Goal: Information Seeking & Learning: Check status

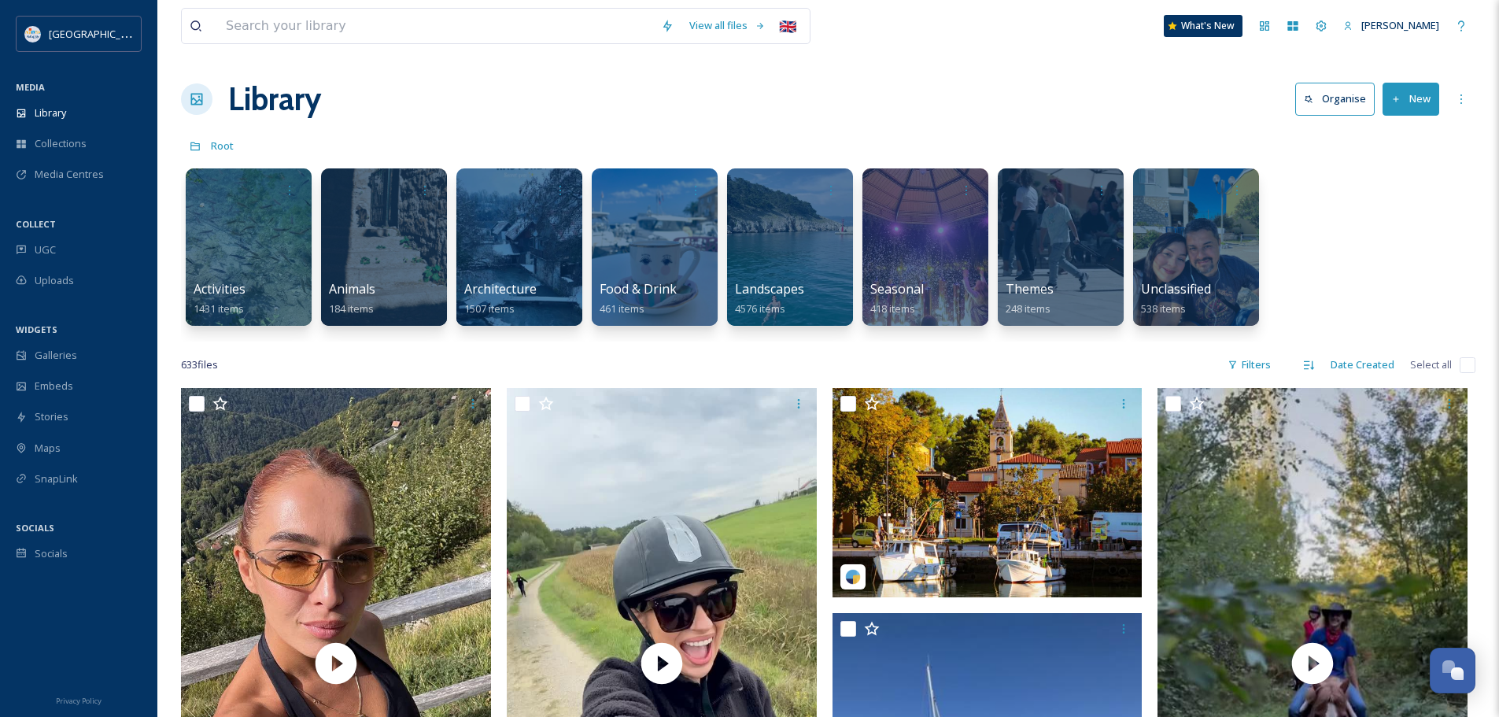
scroll to position [6648, 0]
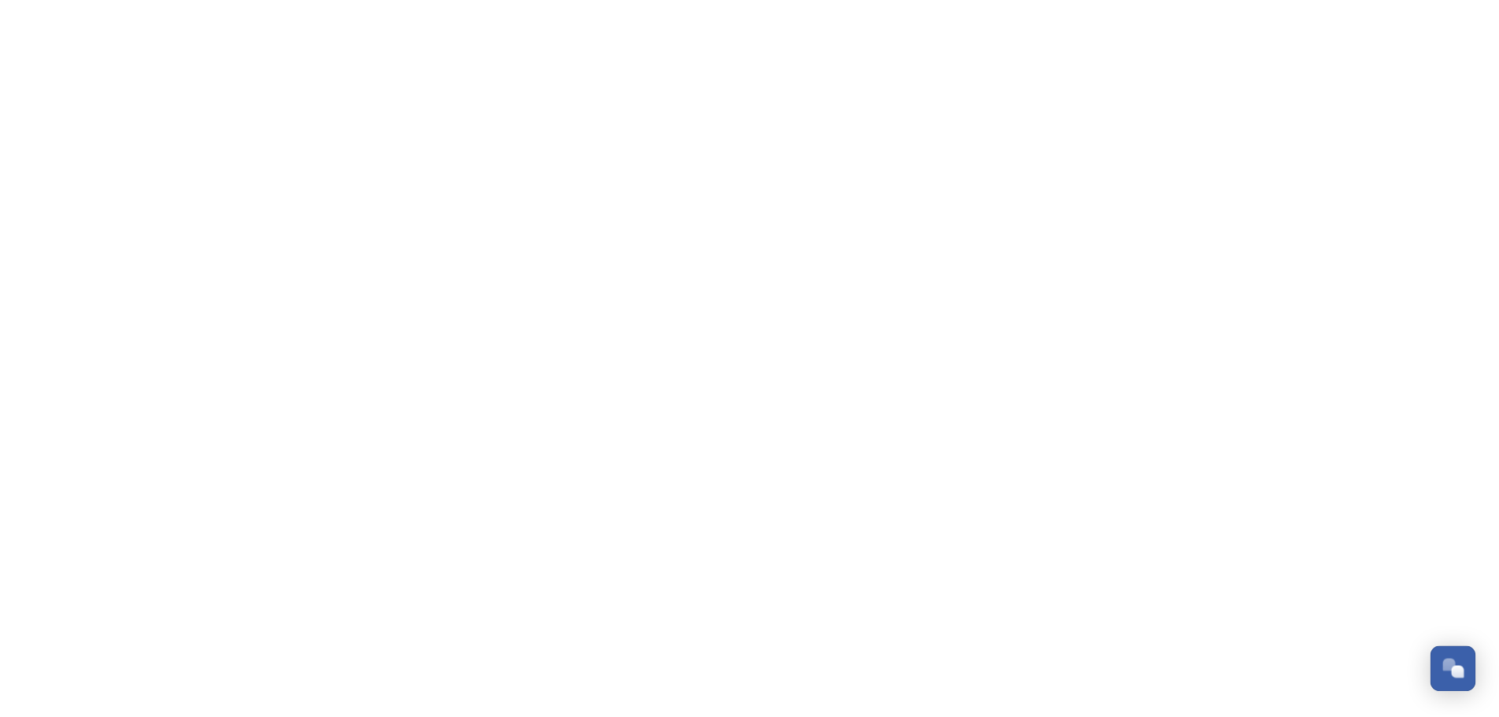
scroll to position [6648, 0]
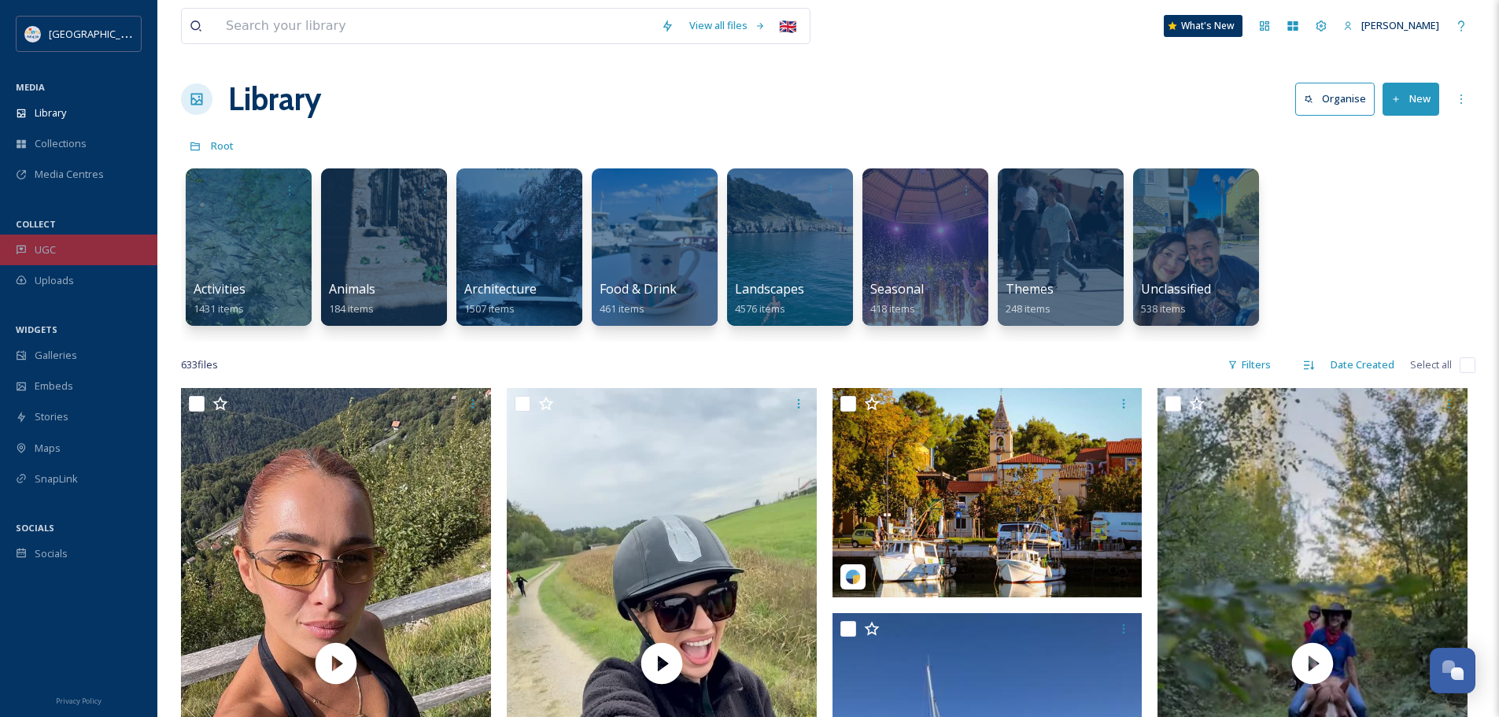
click at [50, 246] on span "UGC" at bounding box center [45, 249] width 21 height 15
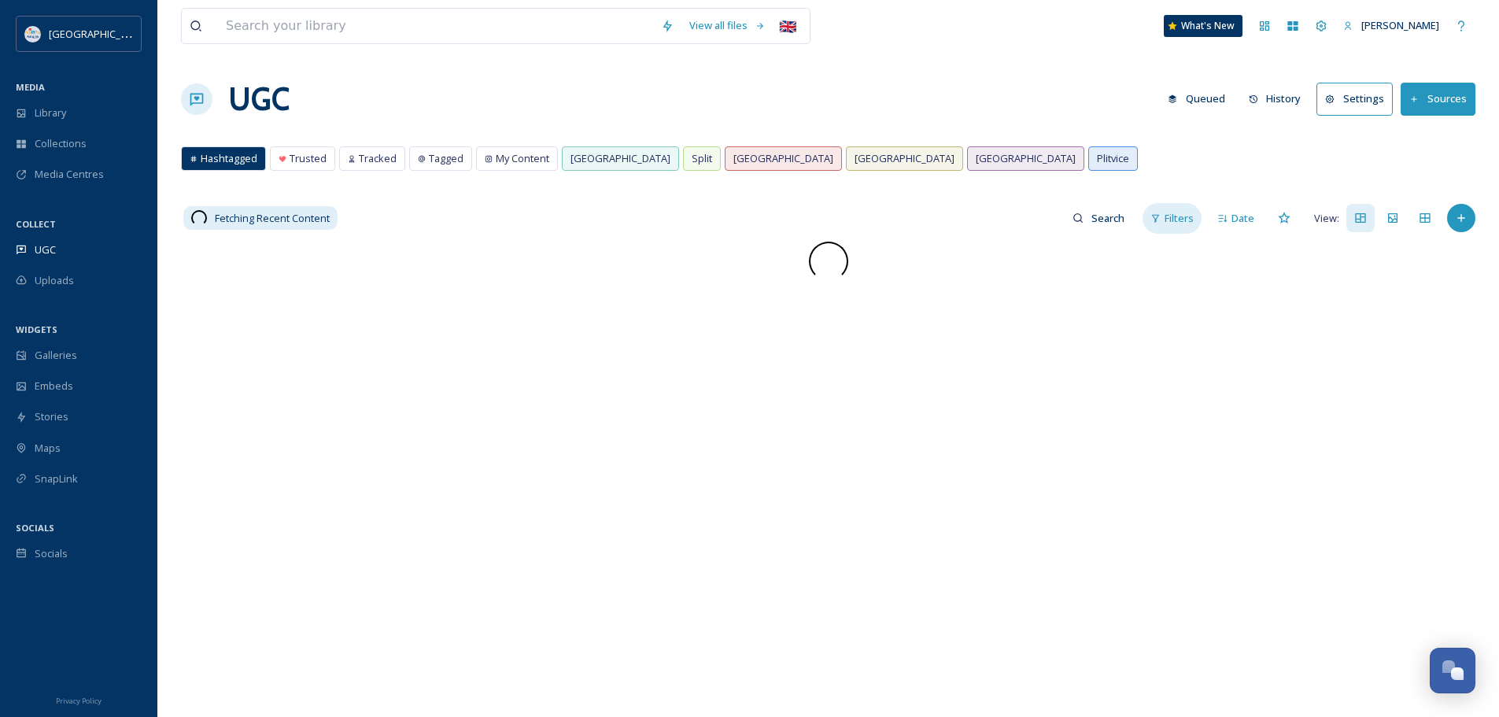
click at [1172, 208] on div "Filters" at bounding box center [1172, 218] width 59 height 31
click at [977, 257] on div "Status" at bounding box center [1044, 253] width 313 height 31
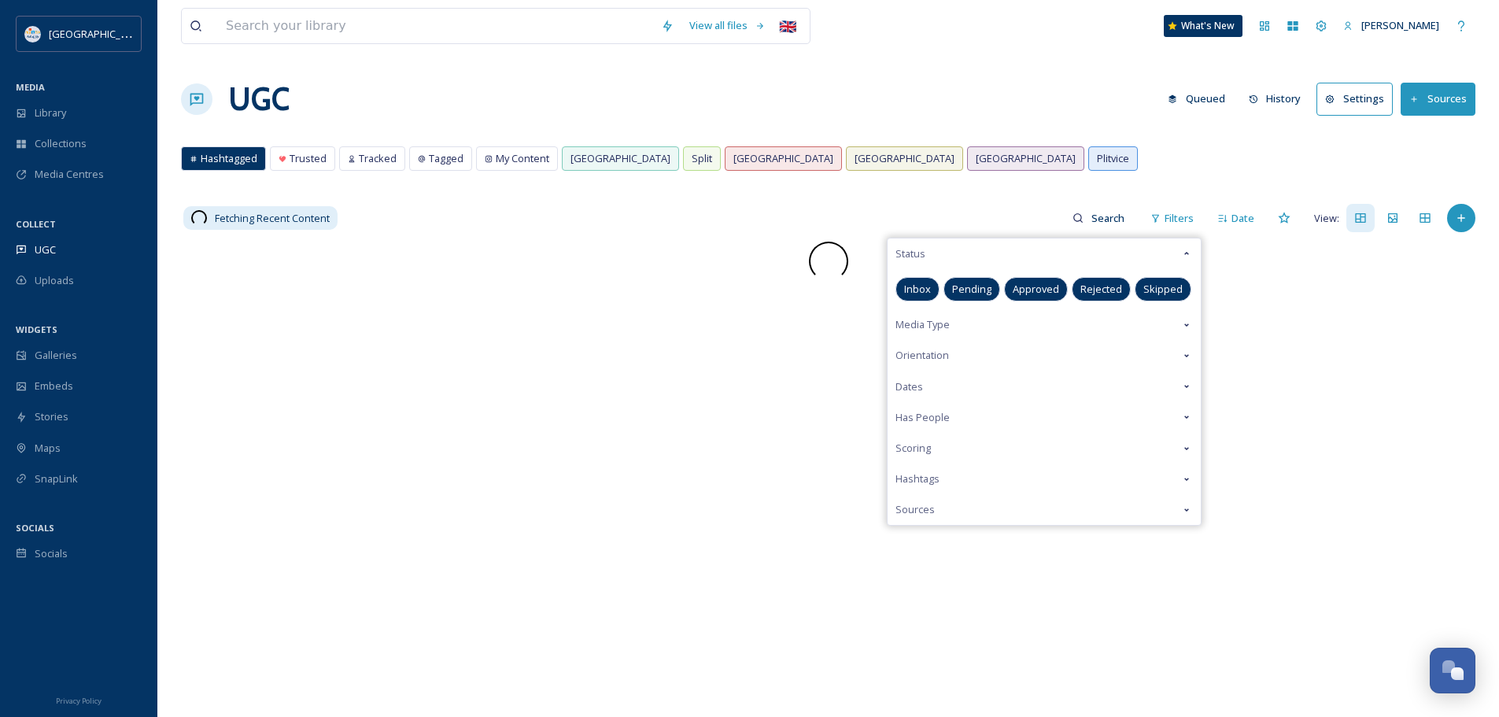
click at [964, 282] on span "Pending" at bounding box center [971, 289] width 39 height 15
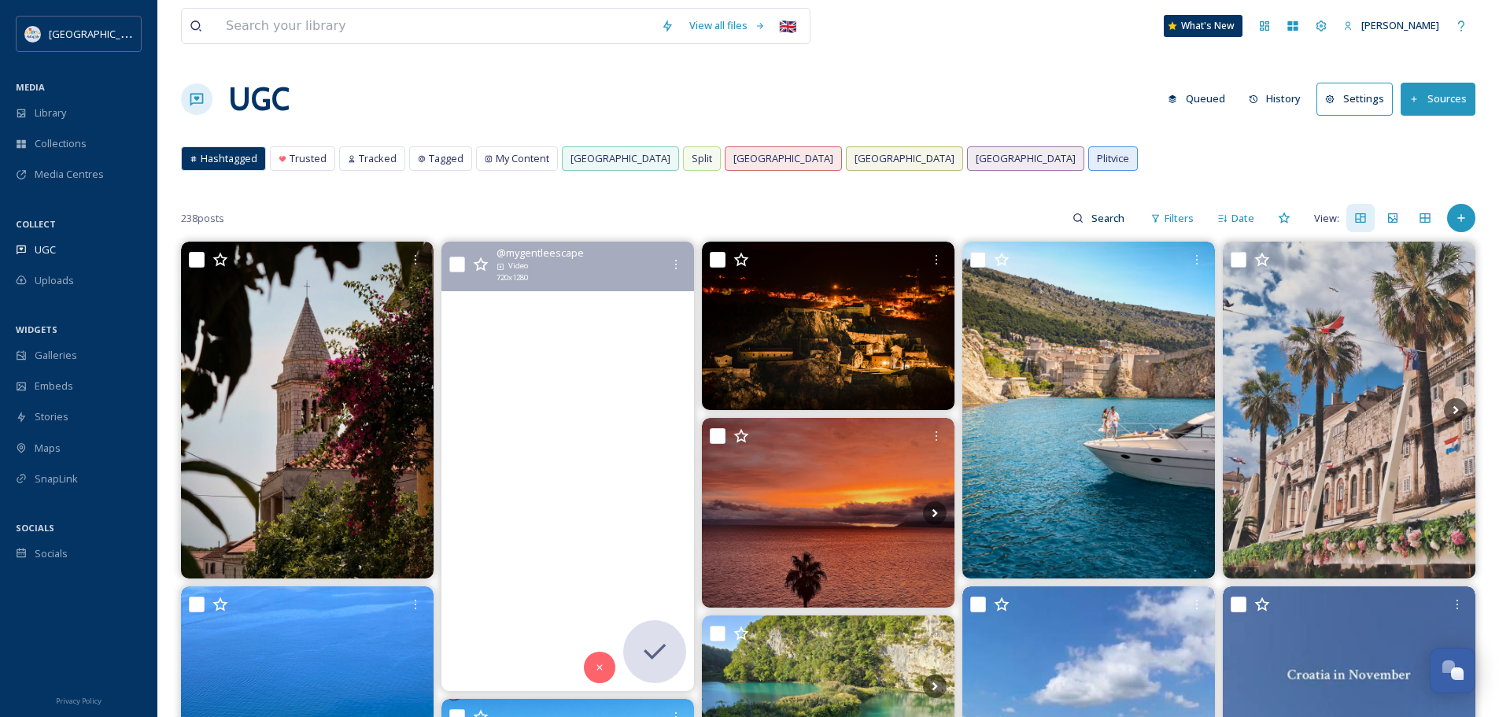
click at [611, 388] on video "Warm days, clear sea and quieter beaches - autumn might be one of the best time…" at bounding box center [567, 466] width 253 height 449
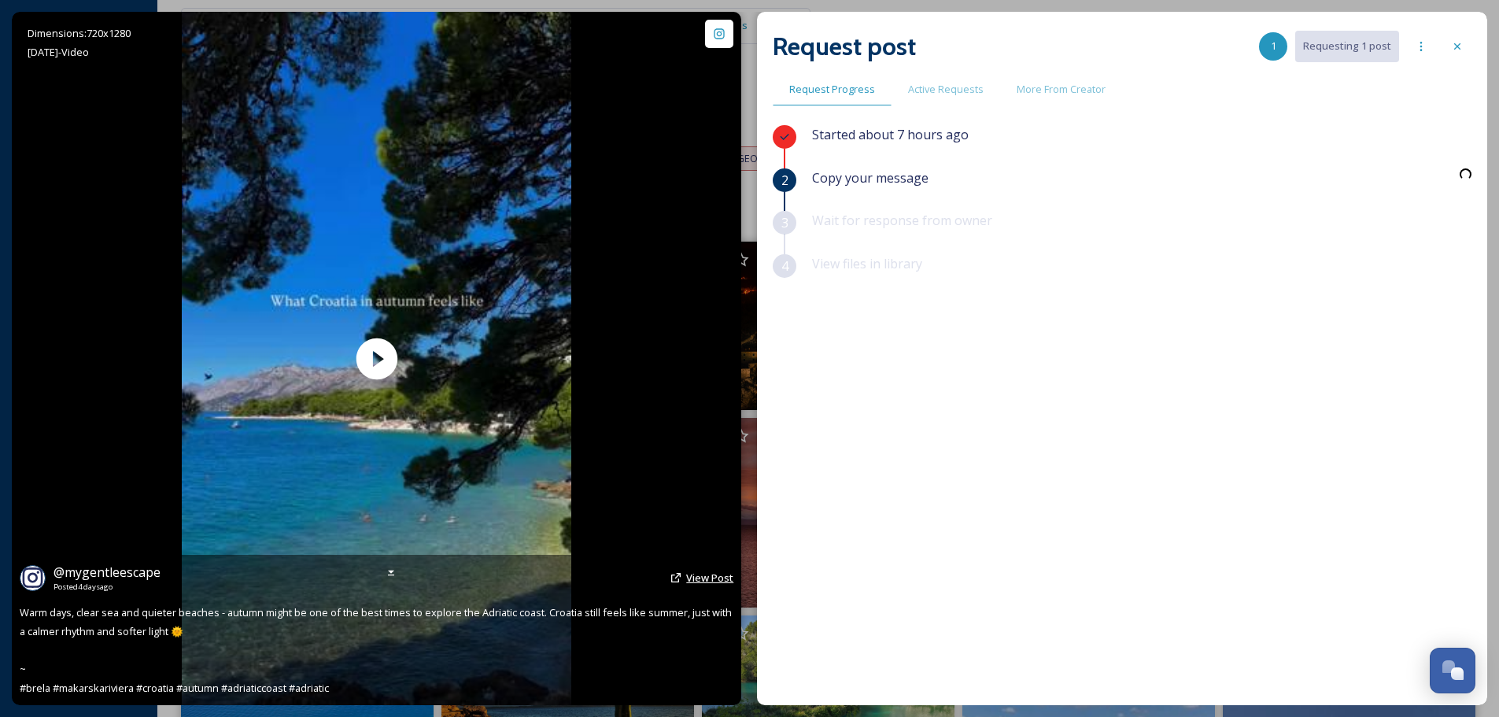
click at [710, 578] on span "View Post" at bounding box center [709, 577] width 47 height 14
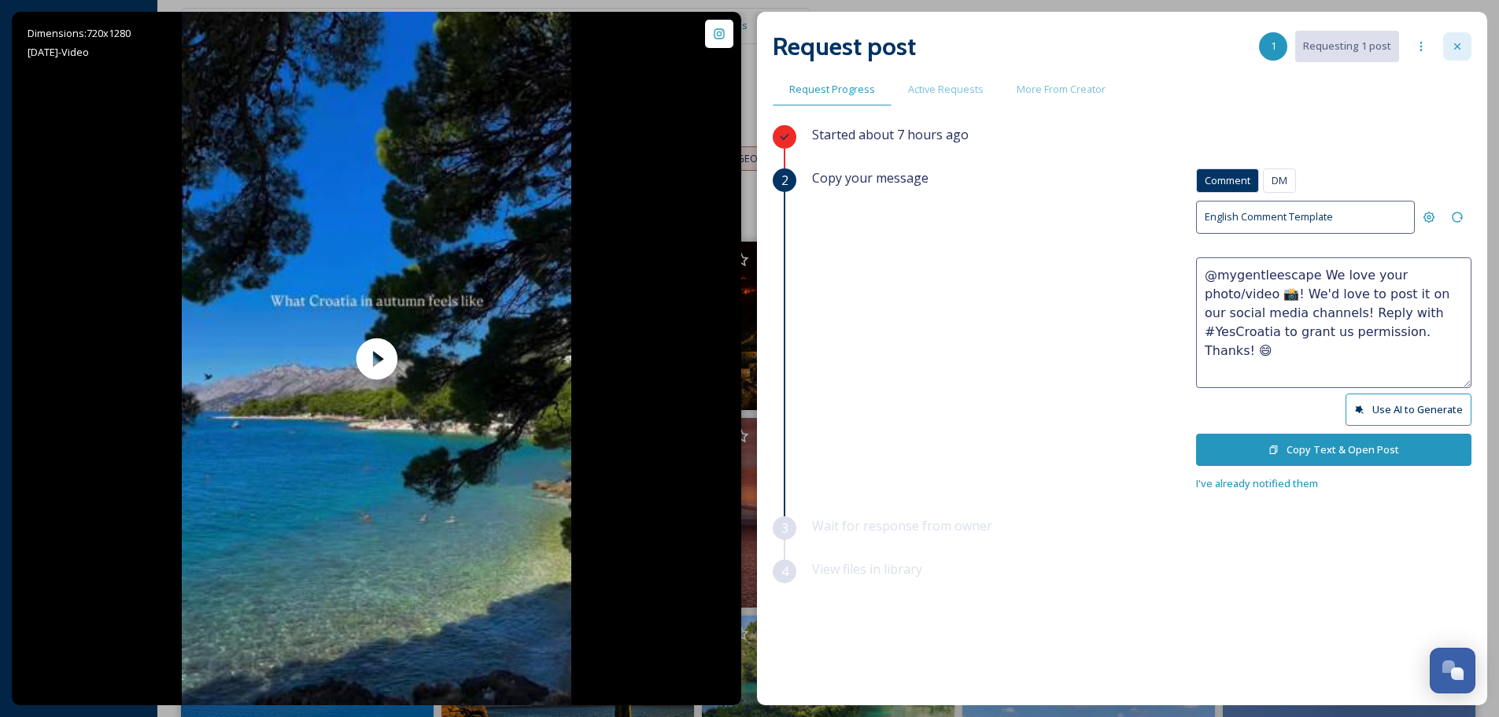
click at [1452, 39] on div at bounding box center [1457, 46] width 28 height 28
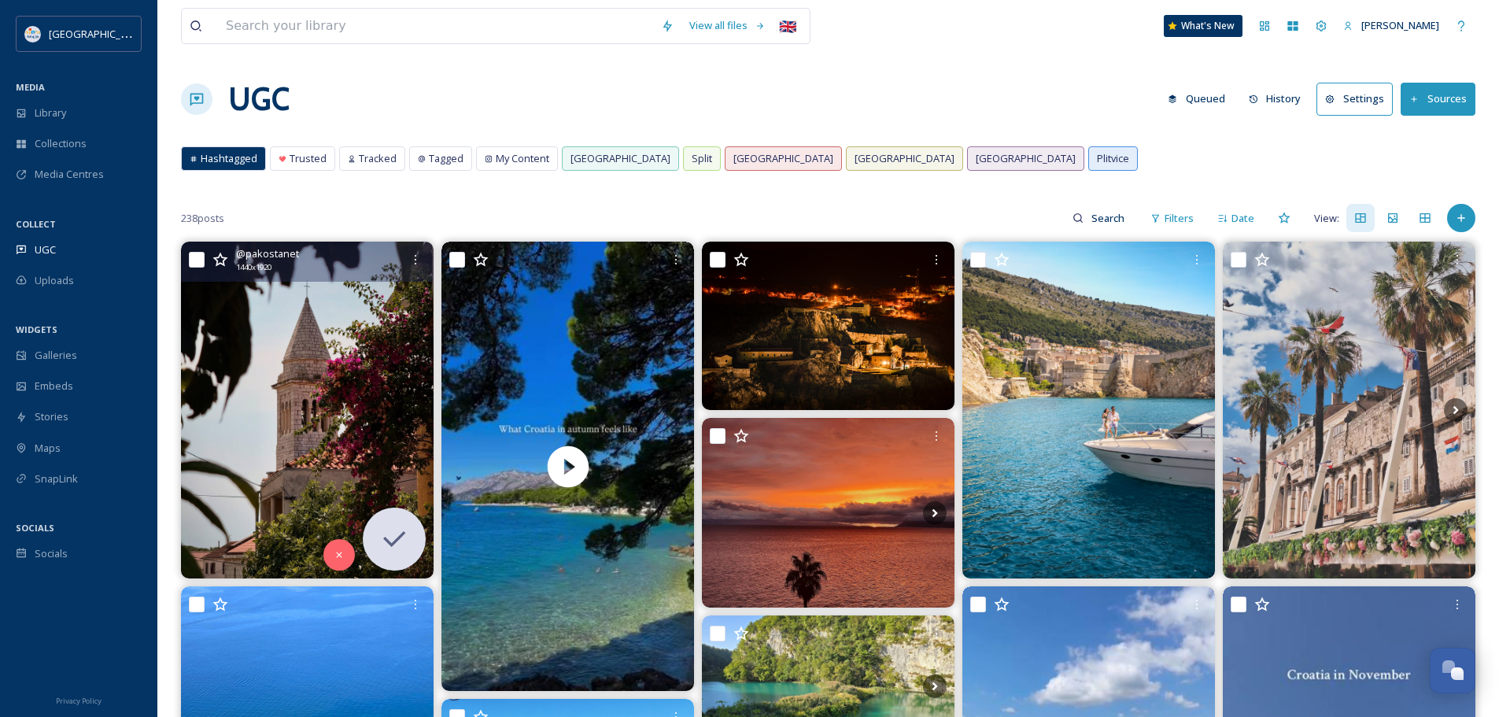
click at [324, 392] on img at bounding box center [307, 410] width 253 height 337
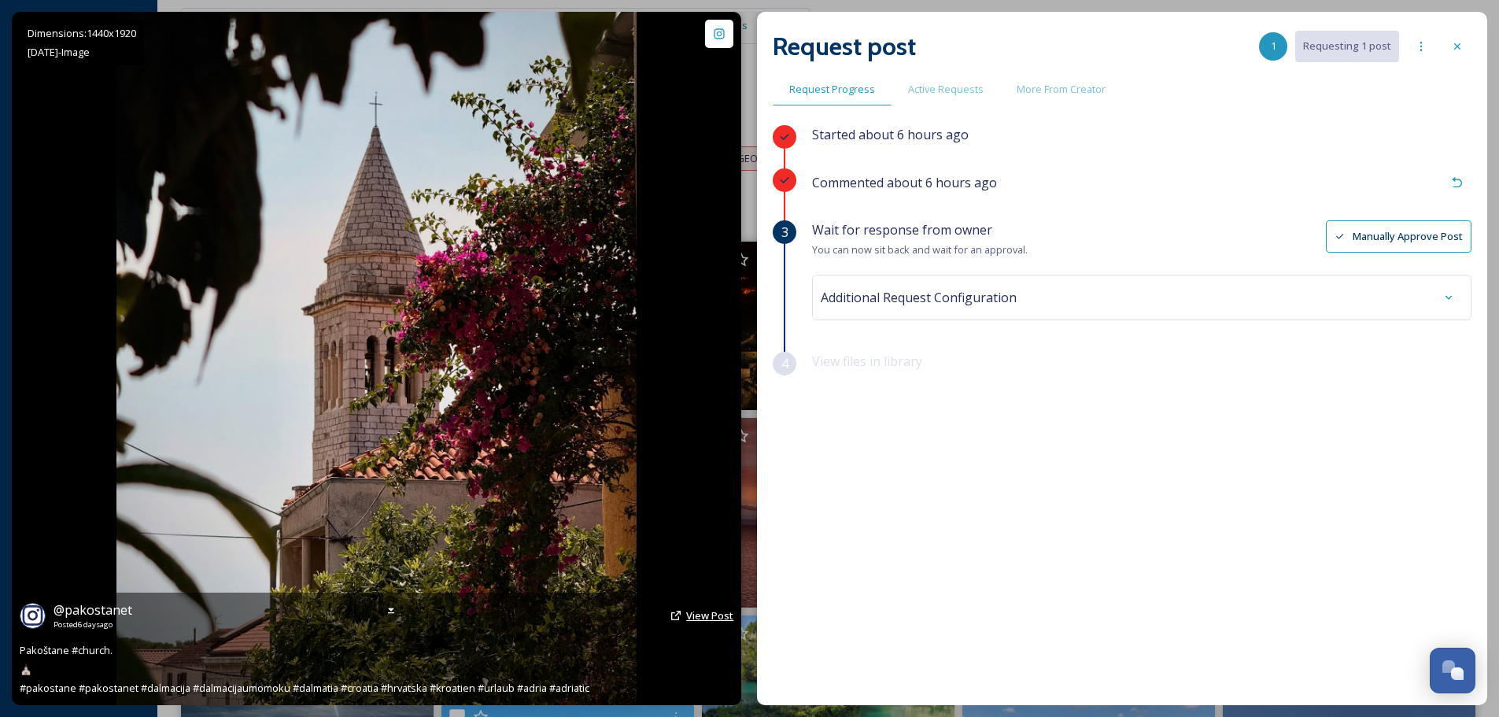
click at [710, 615] on span "View Post" at bounding box center [709, 615] width 47 height 14
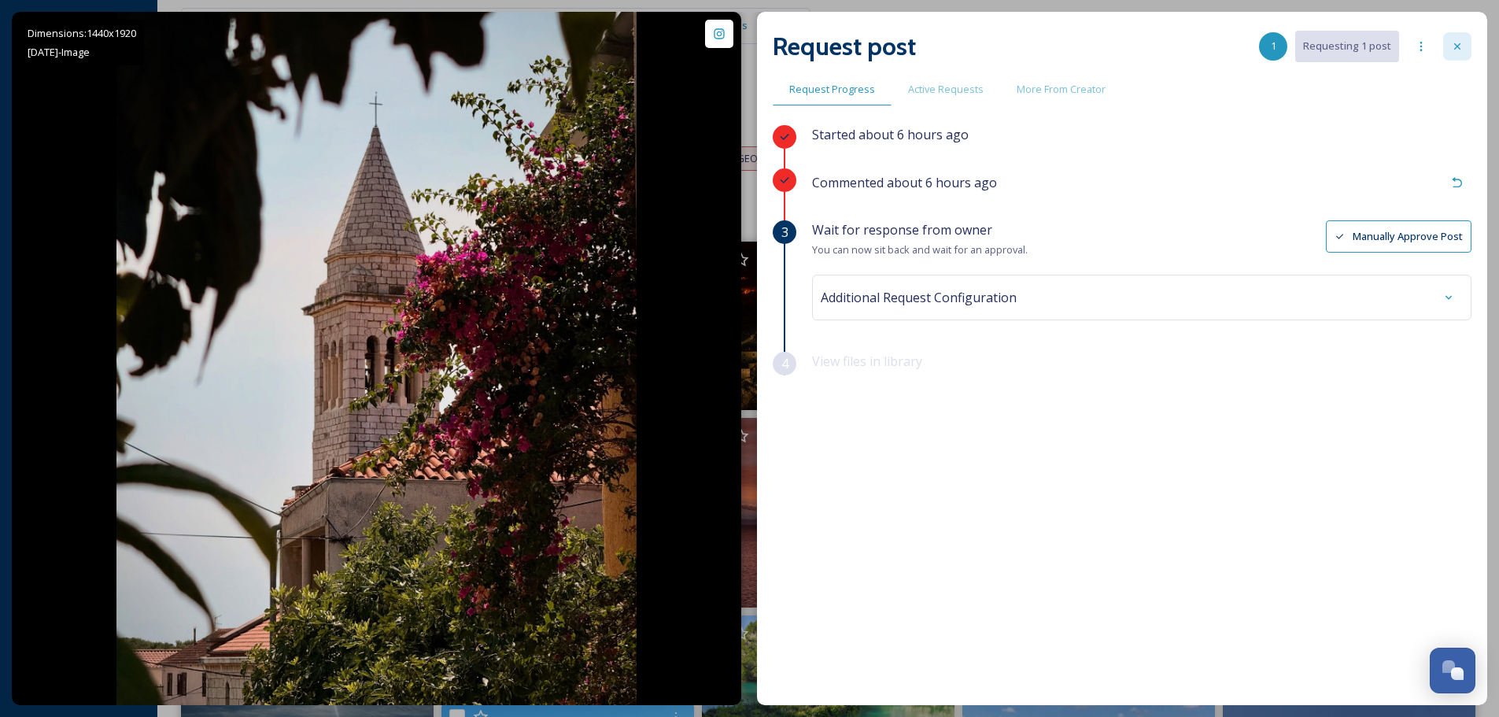
click at [1471, 36] on div at bounding box center [1457, 46] width 28 height 28
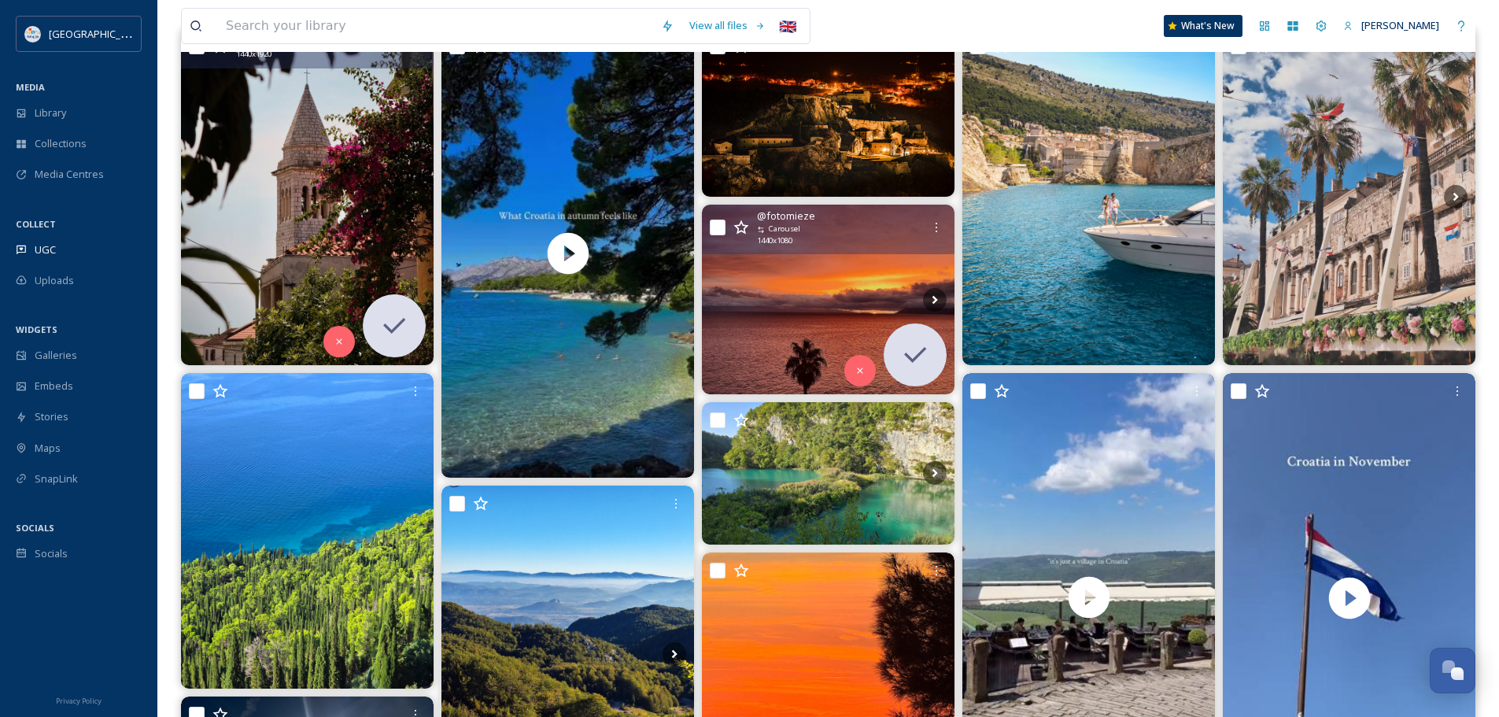
scroll to position [393, 0]
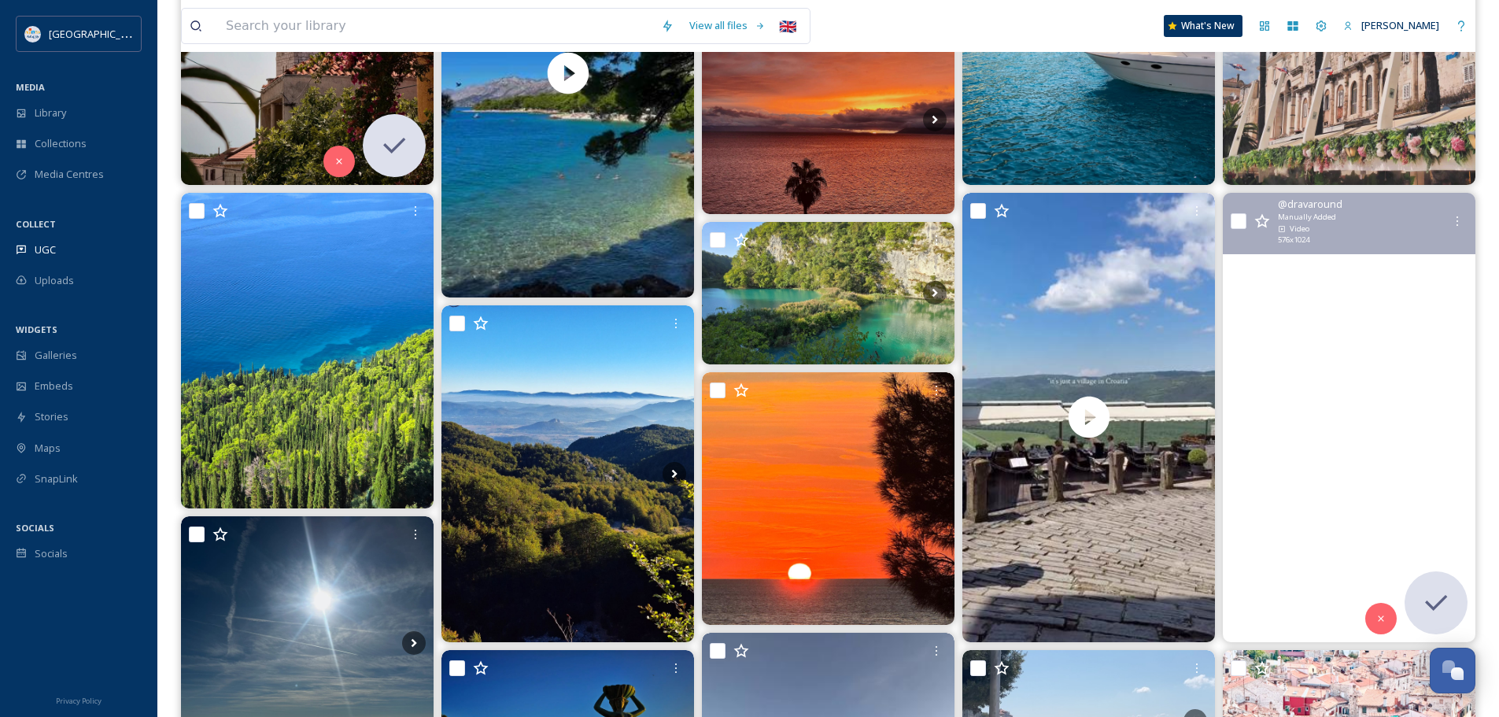
click at [1348, 426] on video "Croatian winter 🇭🇷☀️ #croatia #hrvatska #fyp #traveltiktok #travel #beach #wand…" at bounding box center [1349, 417] width 253 height 449
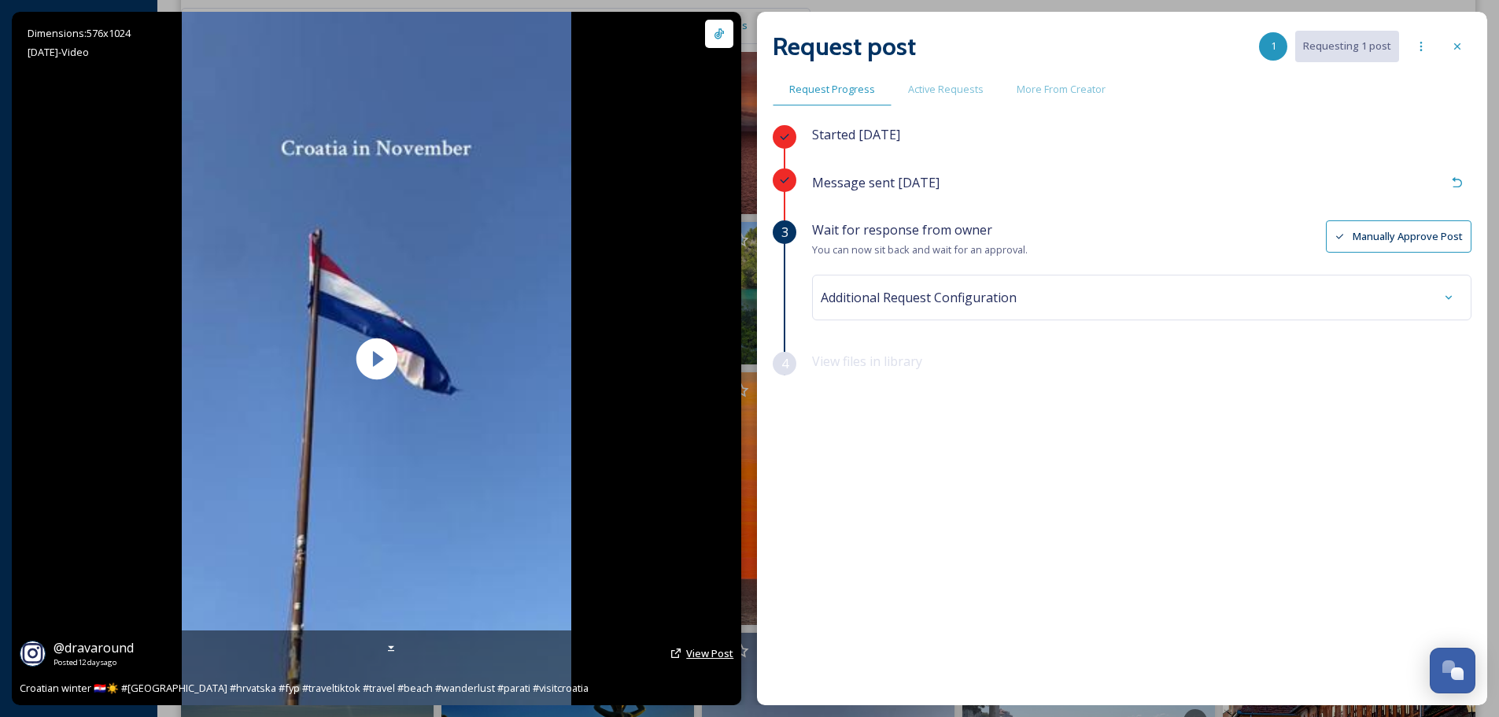
click at [702, 655] on span "View Post" at bounding box center [709, 653] width 47 height 14
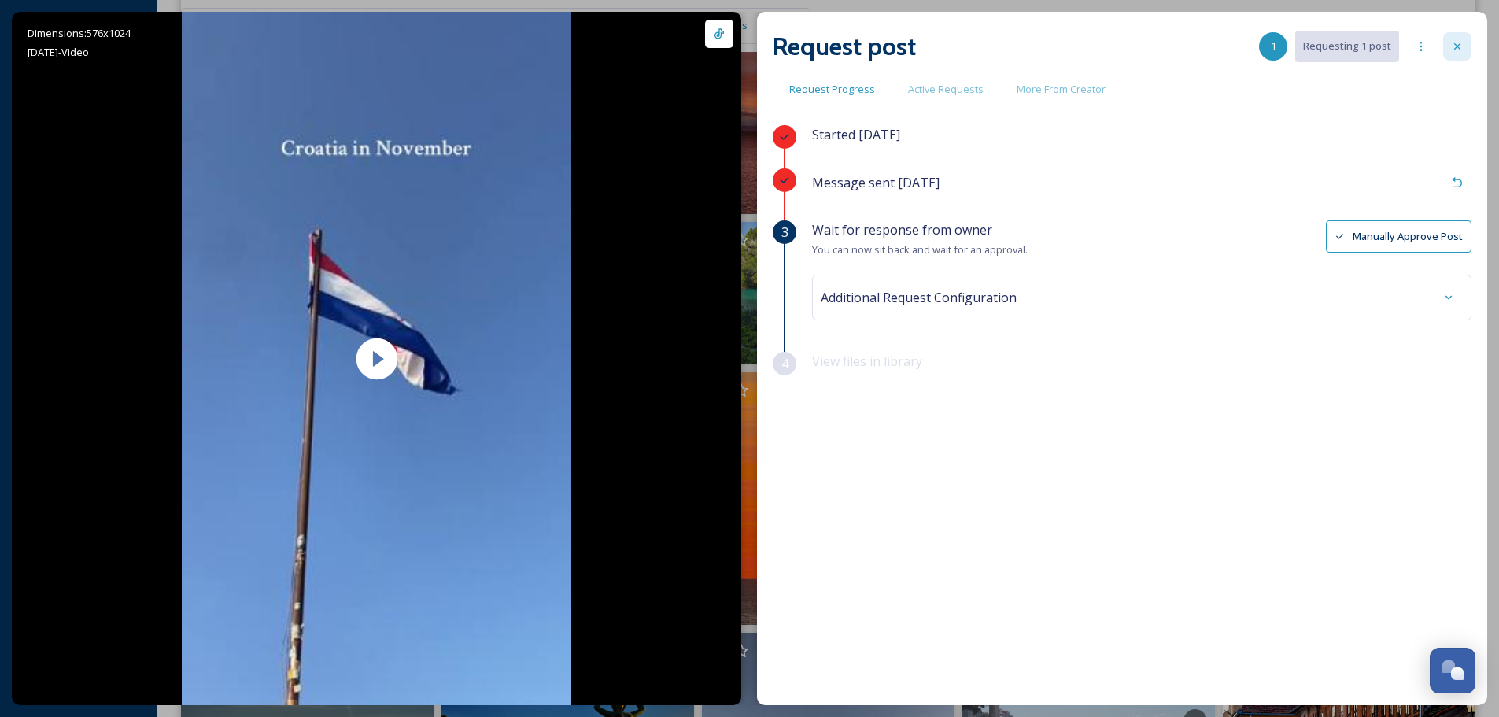
click at [1456, 51] on icon at bounding box center [1457, 46] width 13 height 13
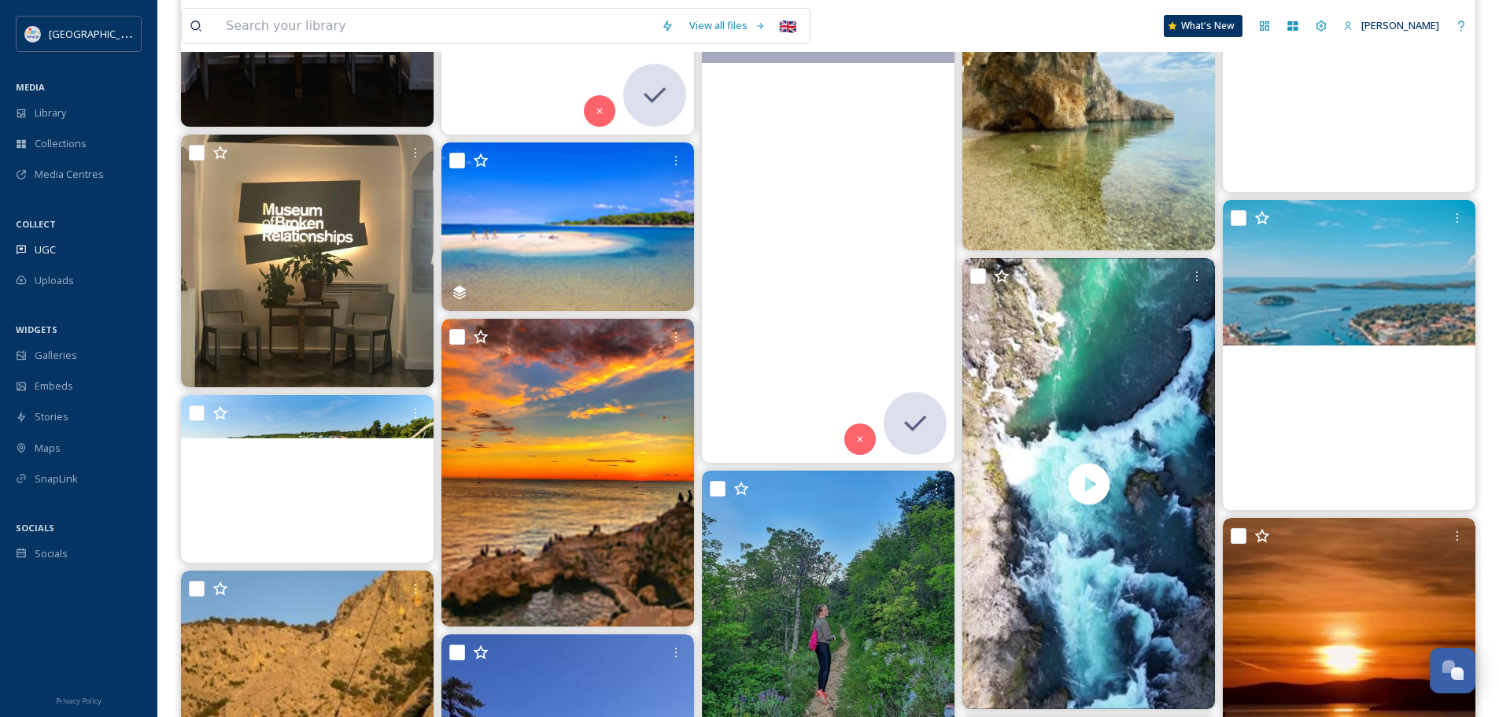
scroll to position [10544, 0]
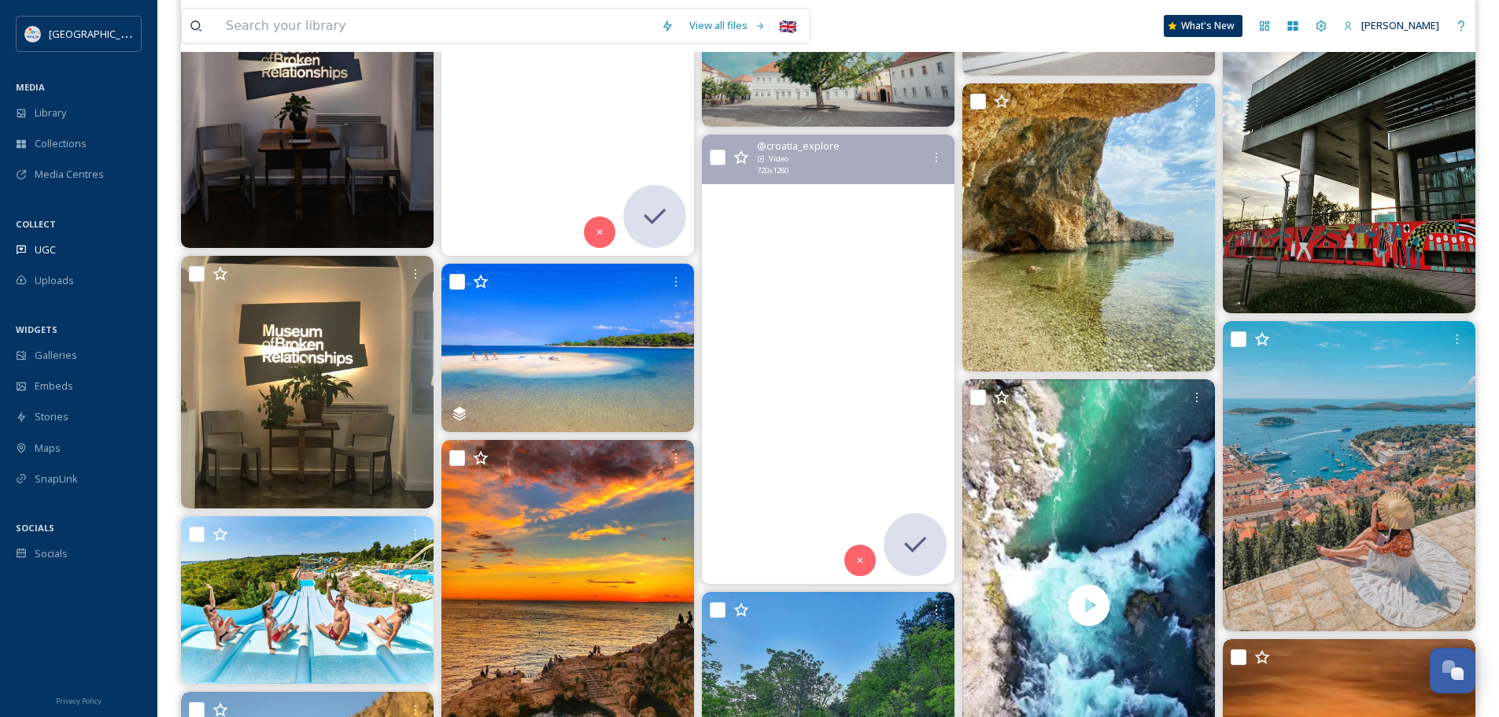
click at [881, 331] on video "Just a little reminder that soon this is how nights in Croatia will look like 😍…" at bounding box center [828, 359] width 253 height 449
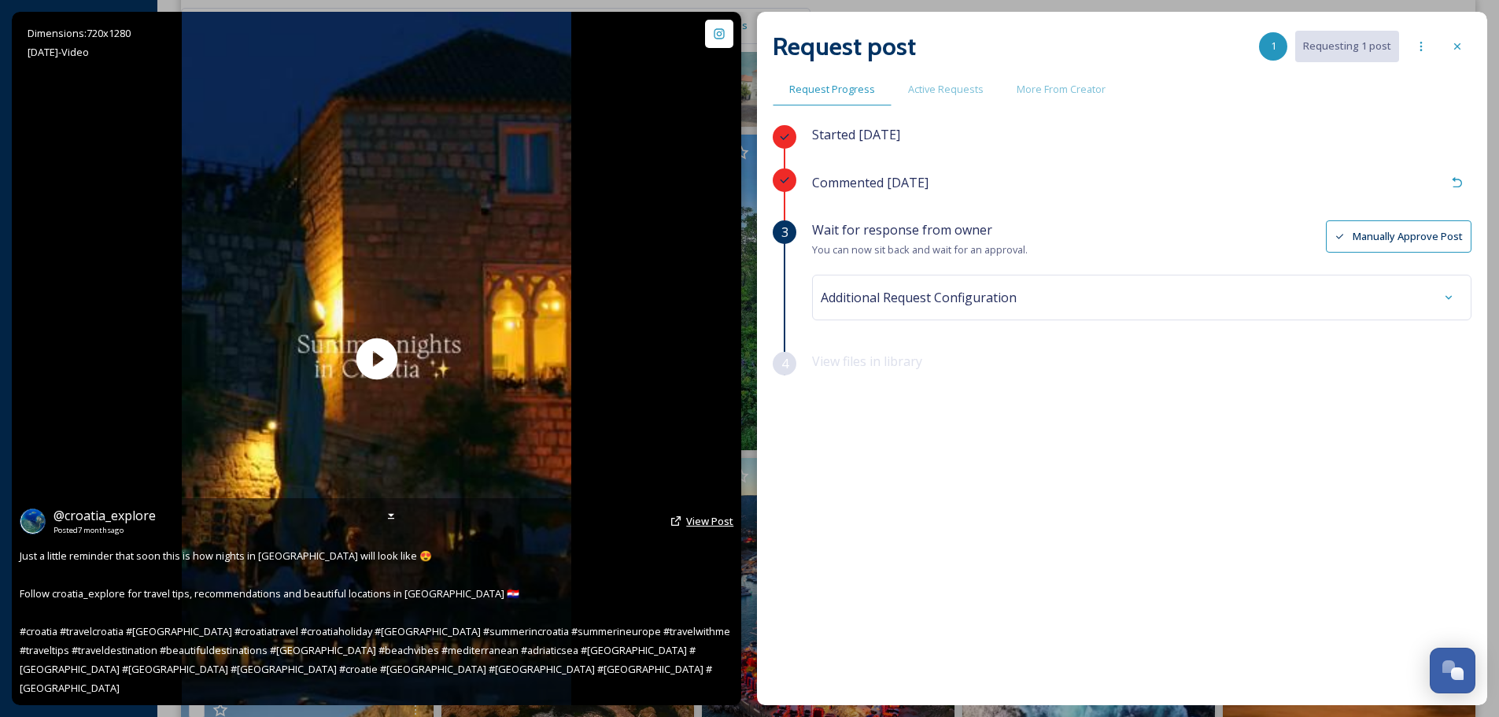
click at [698, 528] on span "View Post" at bounding box center [709, 521] width 47 height 14
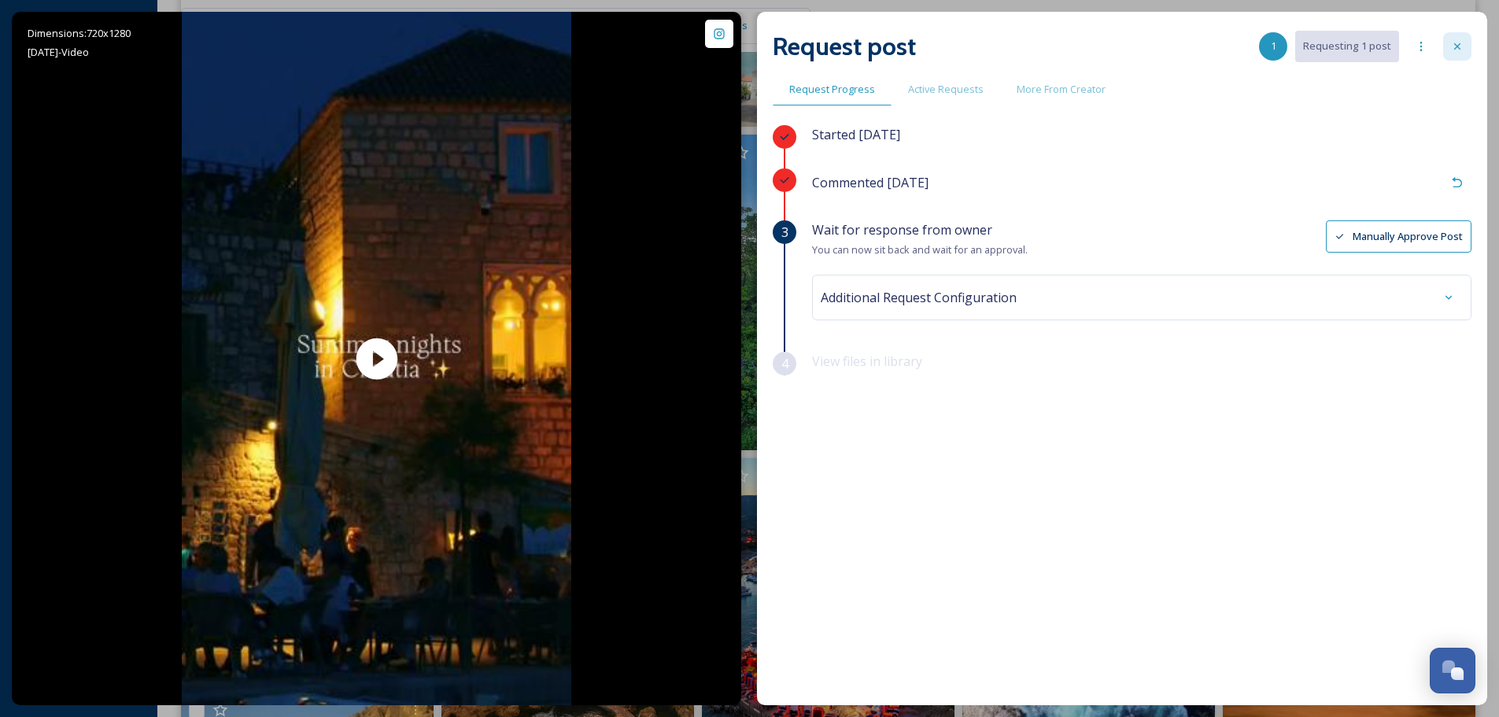
click at [1465, 46] on div at bounding box center [1457, 46] width 28 height 28
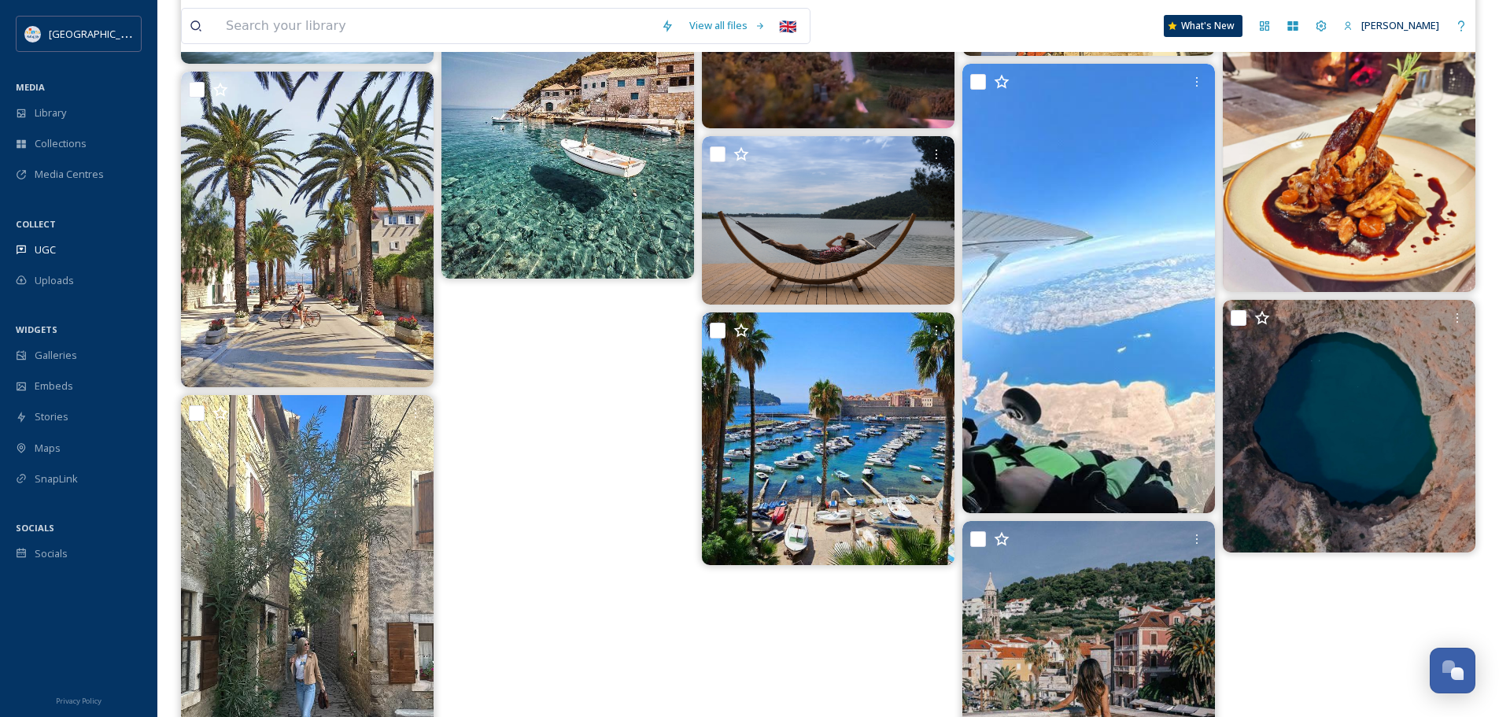
scroll to position [15263, 0]
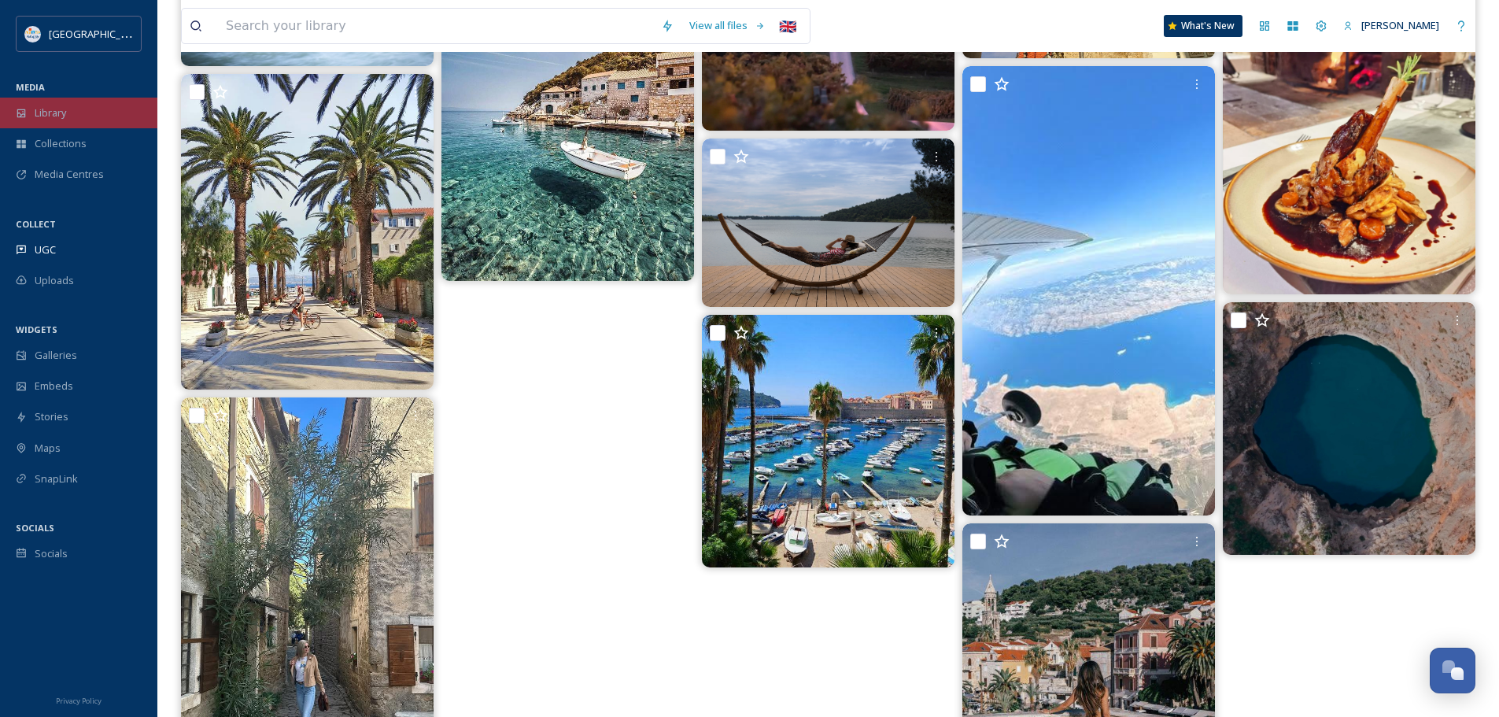
click at [85, 122] on div "Library" at bounding box center [78, 113] width 157 height 31
